Goal: Transaction & Acquisition: Subscribe to service/newsletter

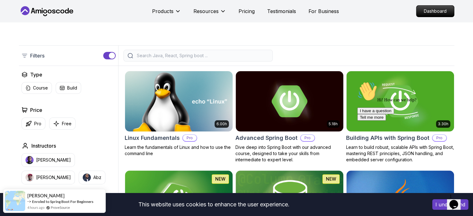
scroll to position [155, 0]
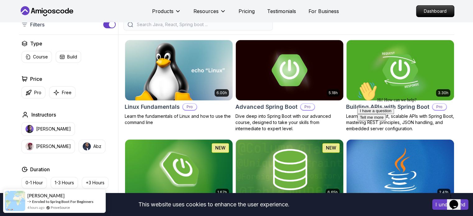
drag, startPoint x: 459, startPoint y: 126, endPoint x: 775, endPoint y: 191, distance: 322.4
click at [357, 81] on icon "Chat attention grabber" at bounding box center [357, 81] width 0 height 0
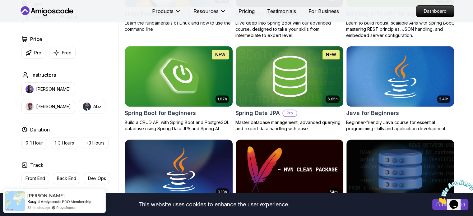
scroll to position [311, 0]
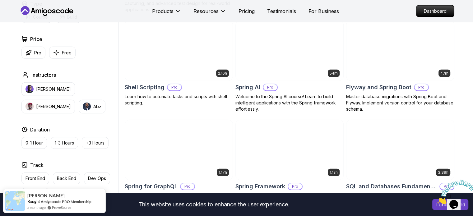
scroll to position [1492, 0]
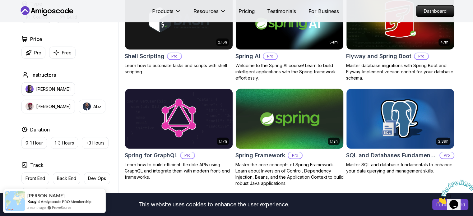
click at [262, 125] on img at bounding box center [289, 118] width 113 height 63
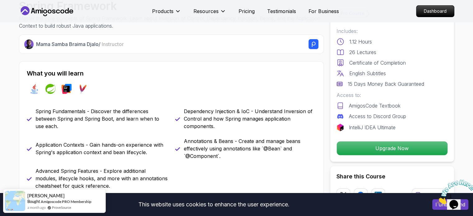
scroll to position [249, 0]
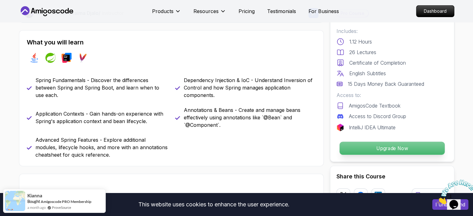
click at [388, 149] on p "Upgrade Now" at bounding box center [391, 148] width 105 height 13
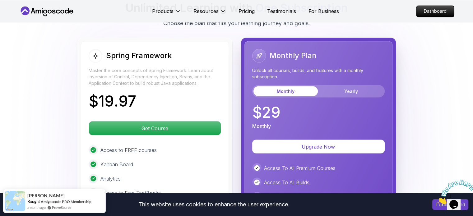
scroll to position [1068, 0]
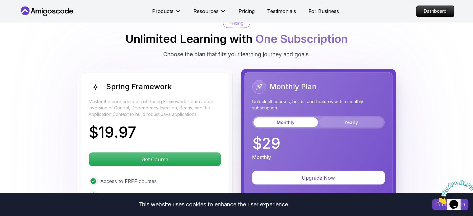
click at [355, 117] on button "Yearly" at bounding box center [351, 122] width 64 height 10
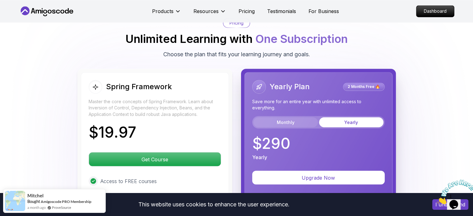
click at [298, 117] on button "Monthly" at bounding box center [285, 122] width 64 height 10
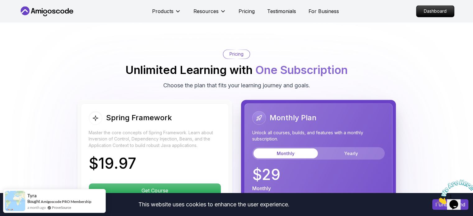
scroll to position [944, 0]
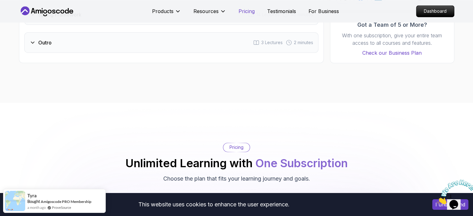
click at [244, 13] on p "Pricing" at bounding box center [246, 10] width 16 height 7
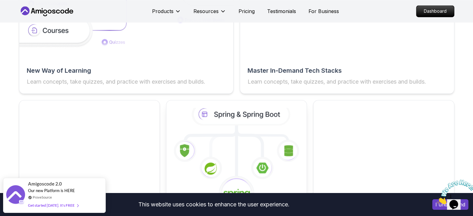
scroll to position [1112, 0]
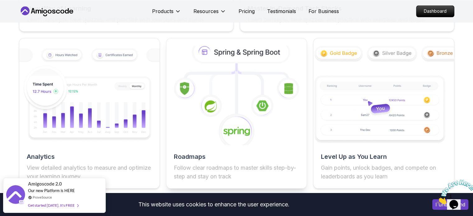
click at [261, 120] on icon at bounding box center [236, 95] width 154 height 109
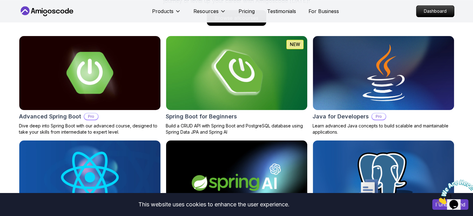
scroll to position [620, 0]
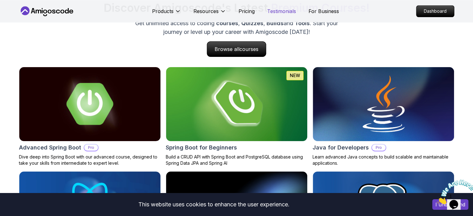
click at [272, 10] on p "Testimonials" at bounding box center [281, 10] width 29 height 7
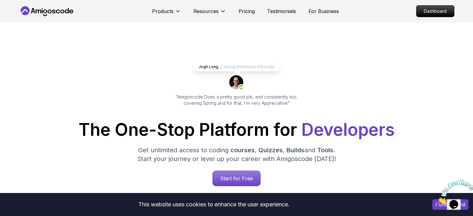
scroll to position [1335, 0]
